Goal: Check status

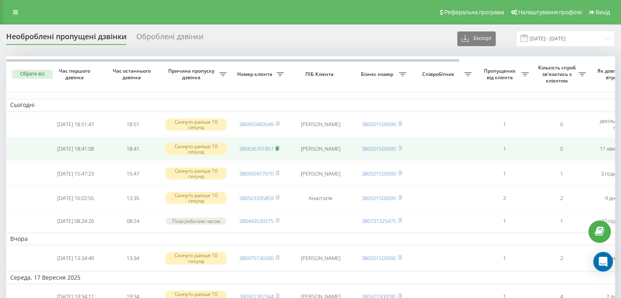
click at [278, 149] on rect at bounding box center [276, 149] width 2 height 4
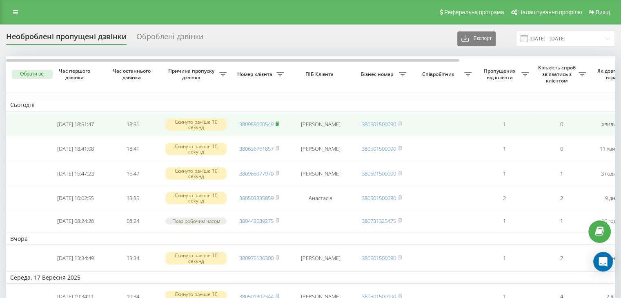
click at [277, 122] on rect at bounding box center [276, 124] width 2 height 4
